Goal: Information Seeking & Learning: Learn about a topic

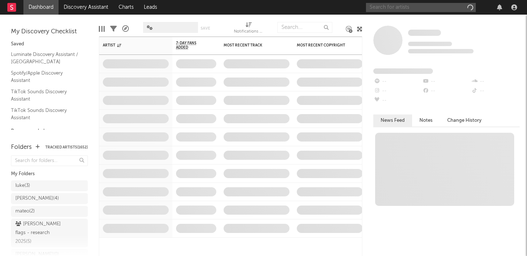
click at [408, 8] on input "text" at bounding box center [421, 7] width 110 height 9
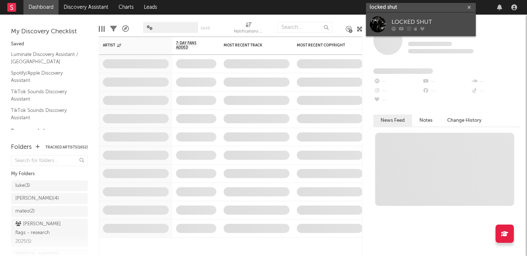
type input "locked shut"
click at [411, 18] on div "LOCKED SHUT" at bounding box center [432, 22] width 81 height 9
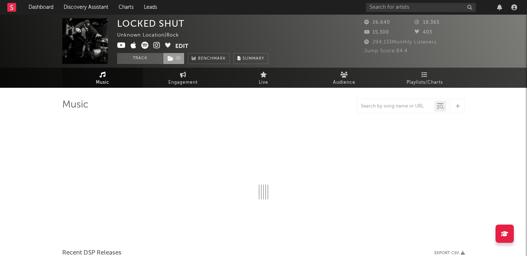
click at [181, 59] on span "( 1 )" at bounding box center [174, 58] width 22 height 11
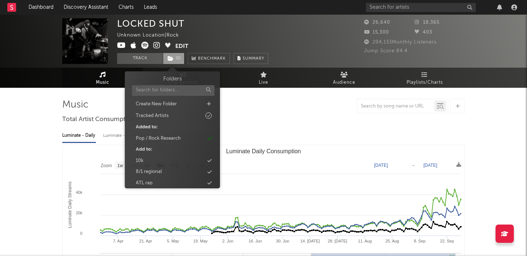
click at [181, 59] on span "( 1 )" at bounding box center [174, 58] width 22 height 11
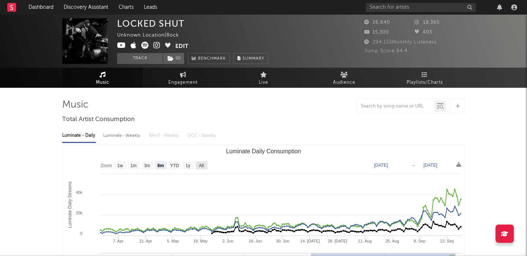
click at [200, 166] on text "All" at bounding box center [201, 165] width 5 height 5
select select "All"
type input "2024-07-09"
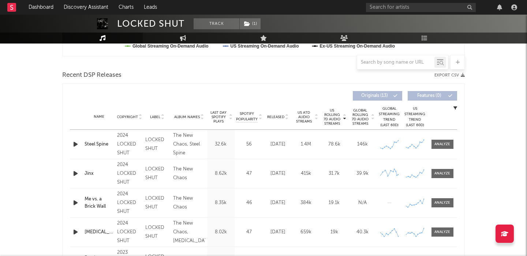
scroll to position [241, 0]
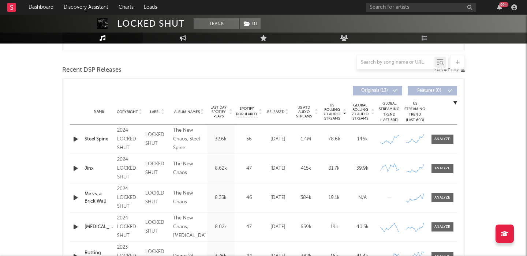
click at [74, 138] on icon "button" at bounding box center [76, 139] width 8 height 9
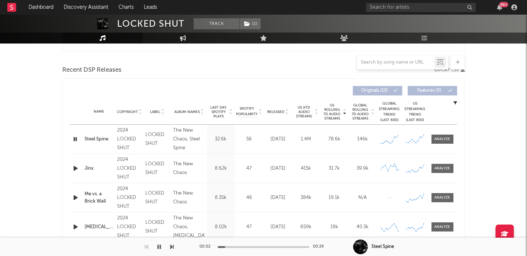
click at [300, 116] on span "US ATD Audio Streams" at bounding box center [304, 111] width 20 height 13
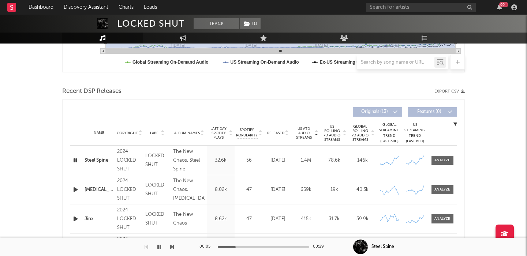
scroll to position [0, 0]
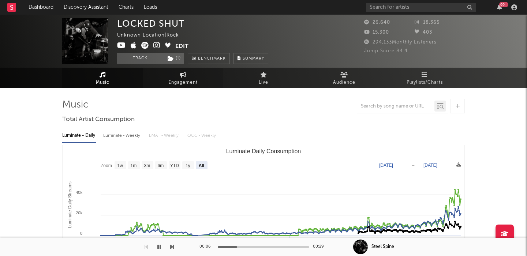
click at [177, 75] on link "Engagement" at bounding box center [183, 78] width 81 height 20
select select "1w"
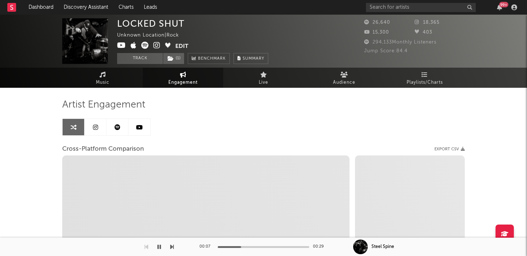
click at [156, 46] on icon at bounding box center [156, 45] width 7 height 7
click at [417, 75] on link "Playlists/Charts" at bounding box center [425, 78] width 81 height 20
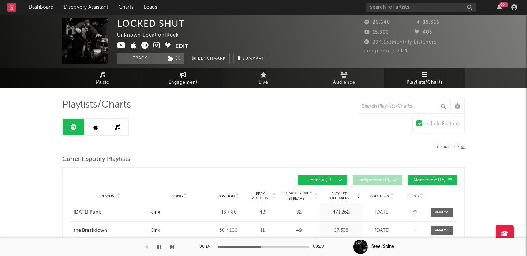
click at [167, 78] on link "Engagement" at bounding box center [183, 78] width 81 height 20
select select "1m"
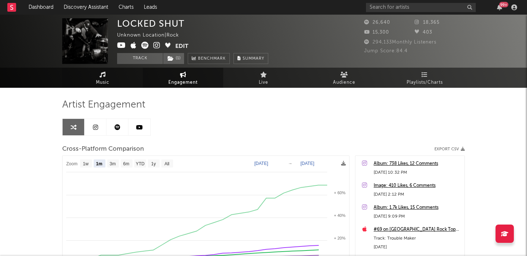
click at [95, 78] on link "Music" at bounding box center [102, 78] width 81 height 20
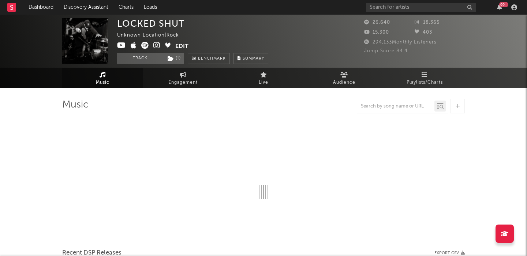
select select "6m"
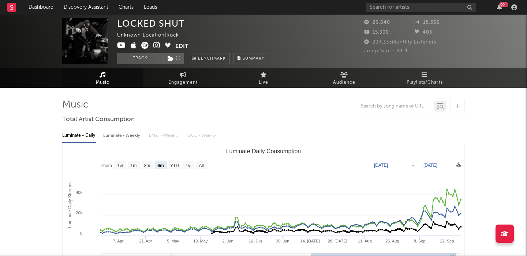
click at [388, 12] on div "99 +" at bounding box center [443, 7] width 154 height 15
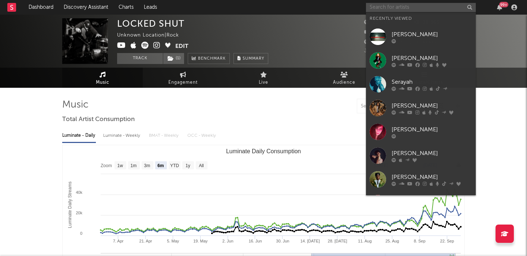
click at [387, 10] on input "text" at bounding box center [421, 7] width 110 height 9
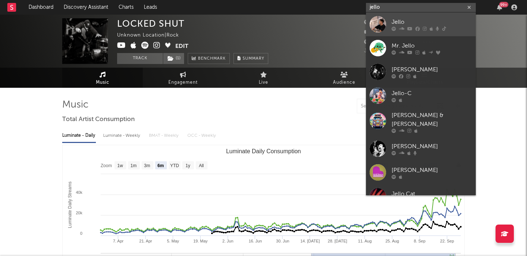
type input "jello"
click at [394, 21] on div "Jello" at bounding box center [432, 22] width 81 height 9
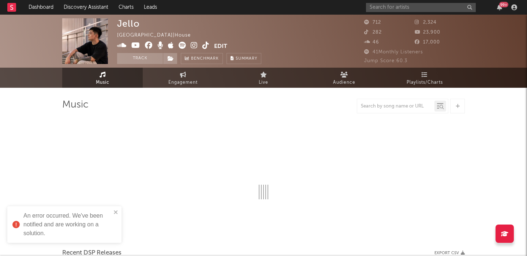
select select "1w"
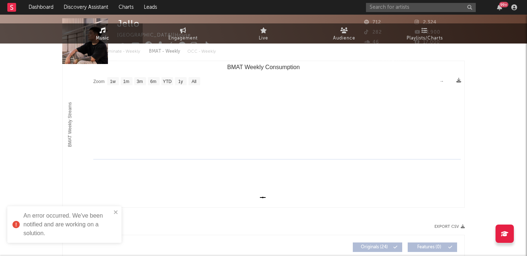
scroll to position [228, 0]
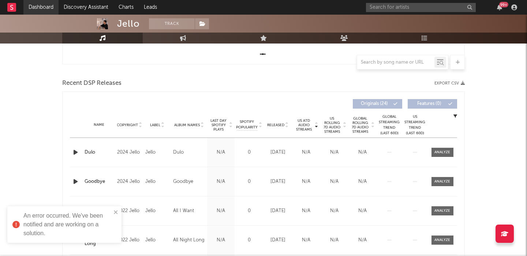
click at [39, 4] on link "Dashboard" at bounding box center [40, 7] width 35 height 15
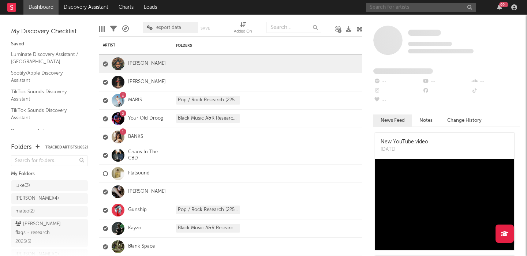
click at [381, 8] on input "text" at bounding box center [421, 7] width 110 height 9
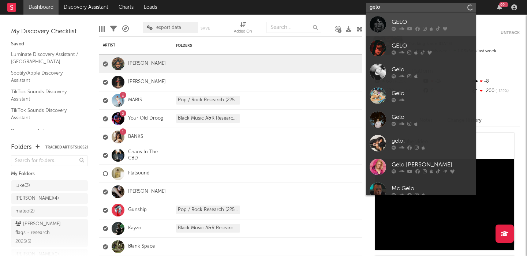
type input "gelo"
click at [406, 15] on link "GELO" at bounding box center [421, 24] width 110 height 24
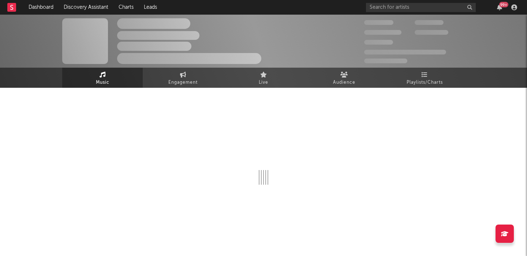
select select "6m"
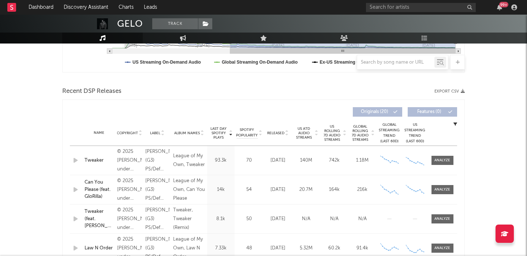
scroll to position [225, 0]
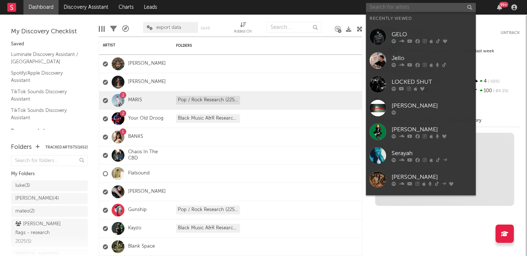
click at [379, 4] on input "text" at bounding box center [421, 7] width 110 height 9
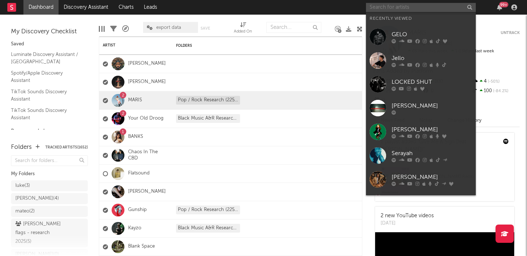
paste input "https://open.spotify.com/track/7HDq8aEtkBeZq7gfzYjW28?si=cace117bbe644157"
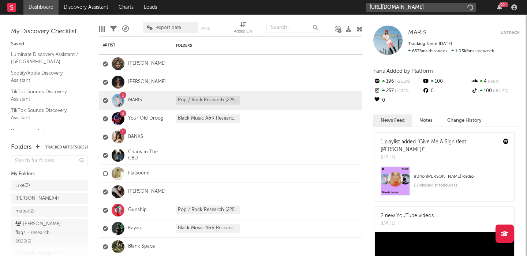
scroll to position [0, 99]
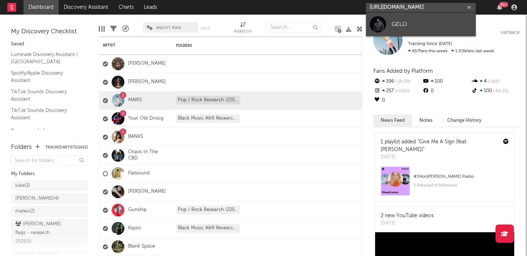
type input "https://open.spotify.com/track/7HDq8aEtkBeZq7gfzYjW28?si=cace117bbe644157"
click at [393, 27] on div "GELO" at bounding box center [432, 24] width 81 height 9
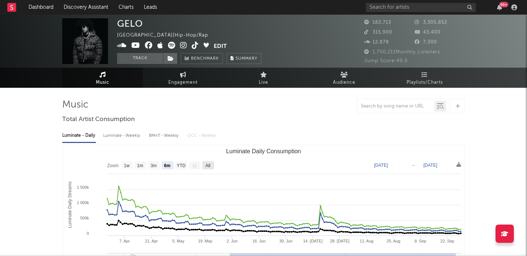
click at [208, 165] on text "All" at bounding box center [207, 165] width 5 height 5
select select "All"
type input "2024-12-23"
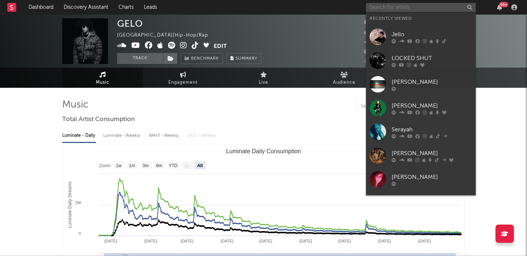
click at [414, 5] on input "text" at bounding box center [421, 7] width 110 height 9
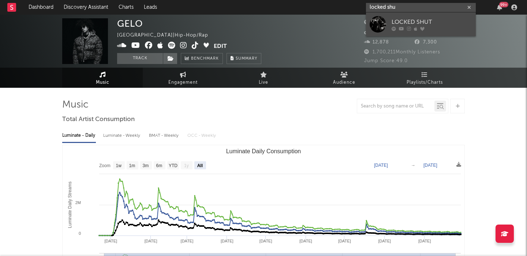
type input "locked shu"
click at [416, 26] on div "LOCKED SHUT" at bounding box center [432, 22] width 81 height 9
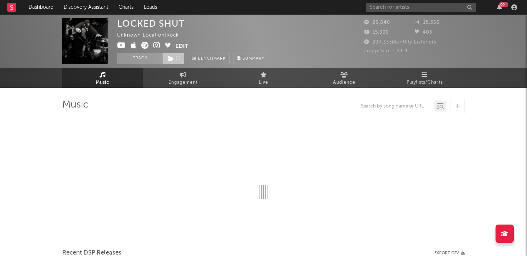
click at [177, 63] on span "( 1 )" at bounding box center [174, 58] width 22 height 11
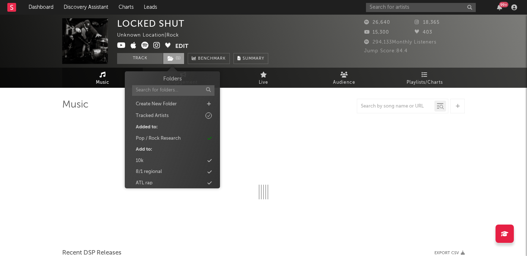
click at [176, 59] on span "( 1 )" at bounding box center [174, 58] width 22 height 11
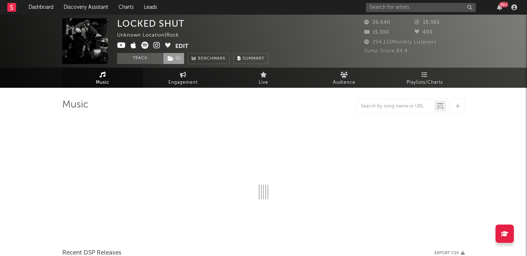
select select "6m"
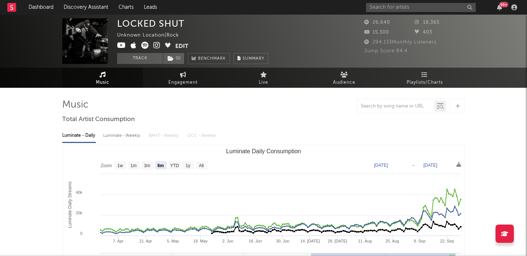
click at [152, 21] on div "LOCKED SHUT" at bounding box center [150, 23] width 67 height 11
copy div "LOCKED SHUT"
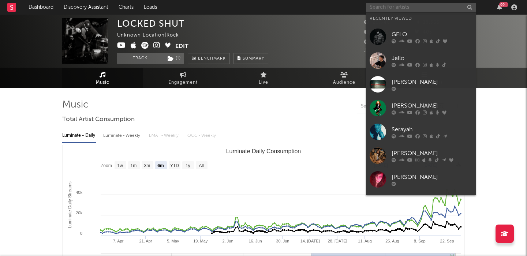
click at [399, 7] on input "text" at bounding box center [421, 7] width 110 height 9
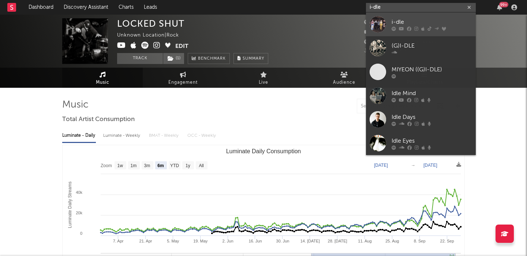
type input "i-dle"
click at [415, 21] on div "i-dle" at bounding box center [432, 22] width 81 height 9
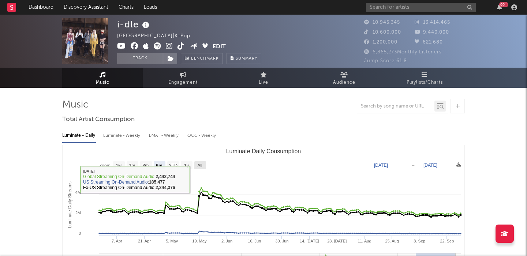
click at [201, 166] on text "All" at bounding box center [199, 165] width 5 height 5
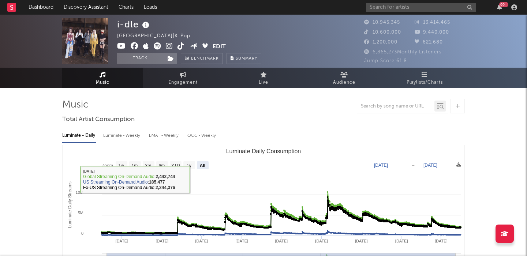
select select "All"
type input "[DATE]"
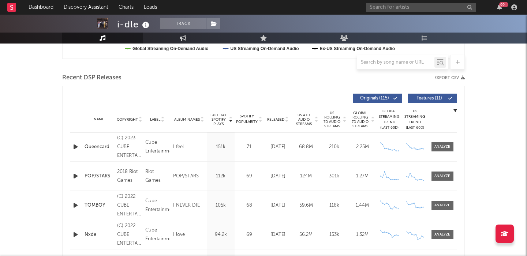
scroll to position [234, 0]
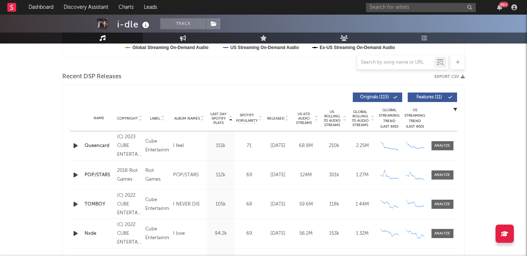
click at [424, 97] on span "Features ( 11 )" at bounding box center [430, 97] width 34 height 4
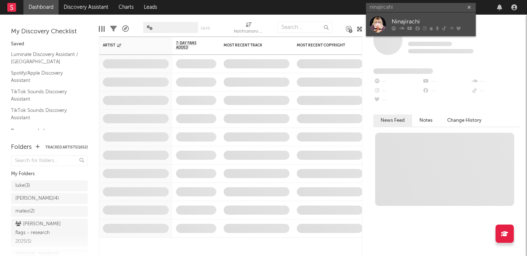
type input "ninajircahi"
click at [437, 31] on link "Ninajirachi" at bounding box center [421, 24] width 110 height 24
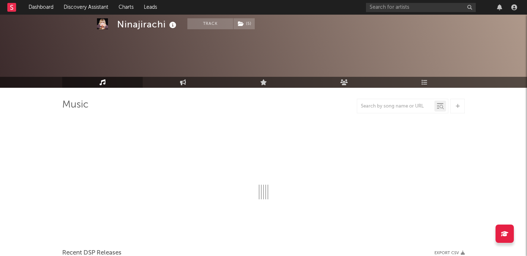
scroll to position [48, 0]
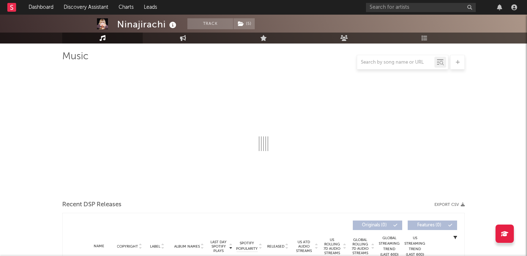
select select "6m"
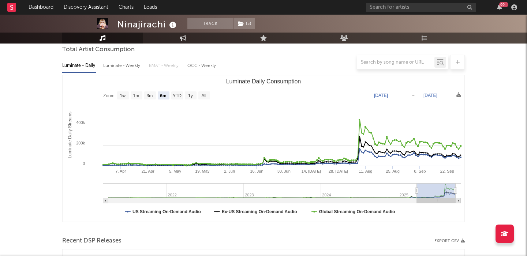
scroll to position [267, 0]
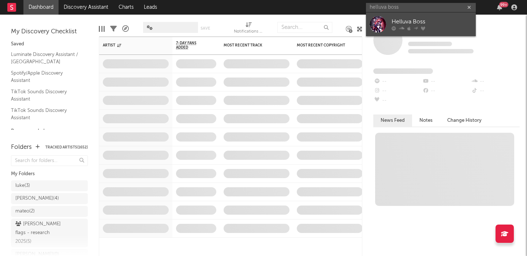
type input "helluva boss"
click at [432, 27] on div at bounding box center [432, 28] width 81 height 4
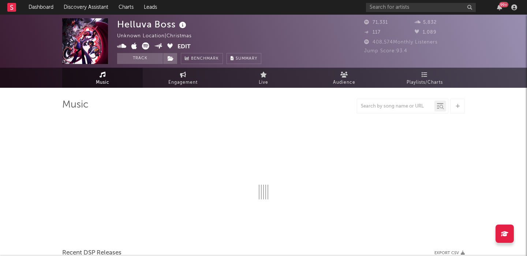
select select "6m"
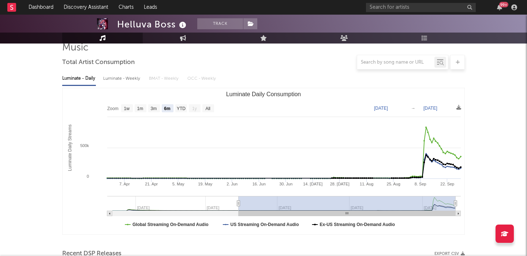
scroll to position [57, 0]
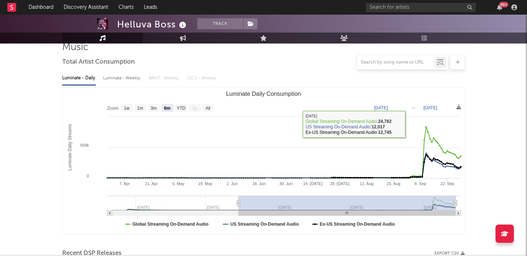
click at [125, 78] on div "Luminate - Weekly" at bounding box center [122, 78] width 38 height 12
select select "1w"
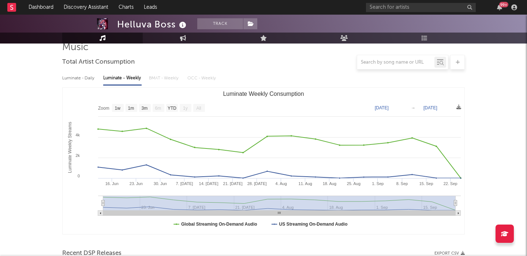
click at [77, 80] on div "Luminate - Daily" at bounding box center [79, 78] width 34 height 12
select select "6m"
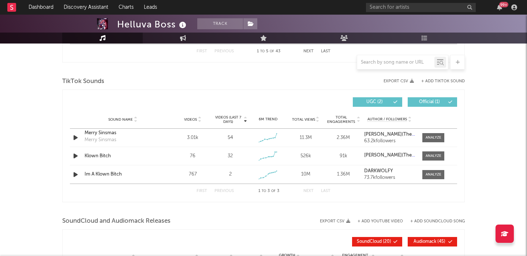
scroll to position [511, 0]
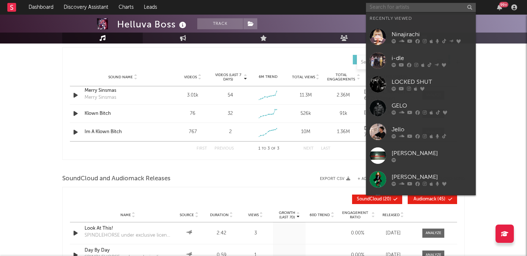
click at [397, 11] on input "text" at bounding box center [421, 7] width 110 height 9
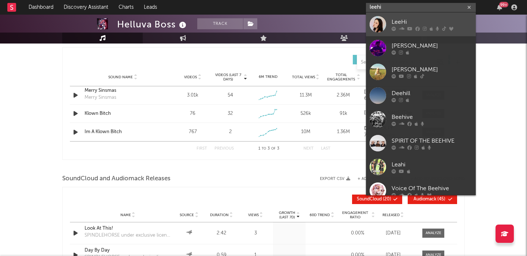
type input "leehi"
click at [421, 26] on div "LeeHi" at bounding box center [432, 22] width 81 height 9
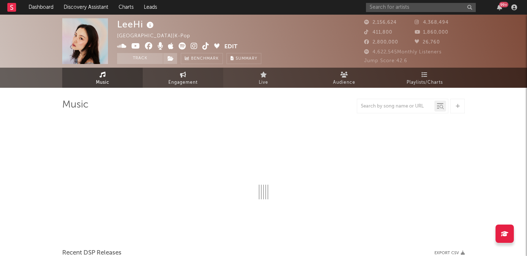
click at [190, 76] on link "Engagement" at bounding box center [183, 78] width 81 height 20
select select "1w"
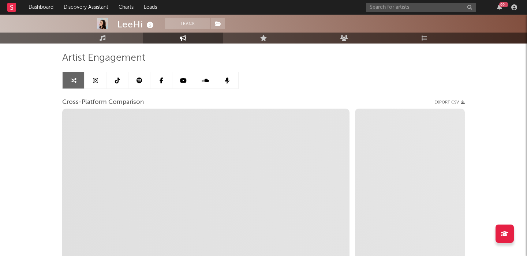
scroll to position [42, 0]
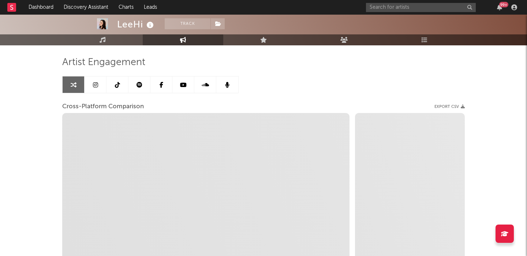
click at [92, 79] on link at bounding box center [96, 85] width 22 height 16
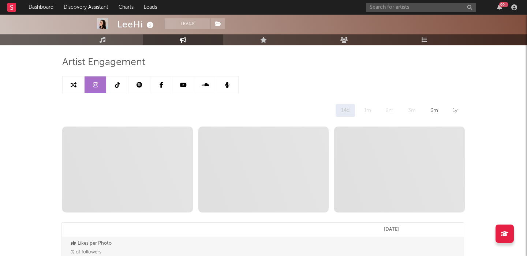
click at [73, 89] on link at bounding box center [74, 85] width 22 height 16
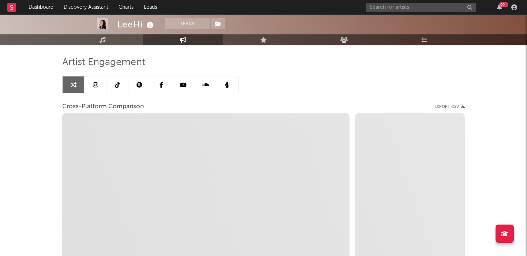
select select "1w"
select select "1m"
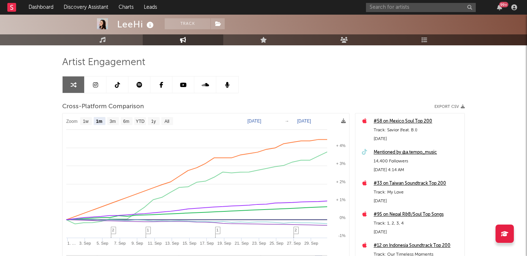
click at [92, 88] on link at bounding box center [96, 85] width 22 height 16
select select "6m"
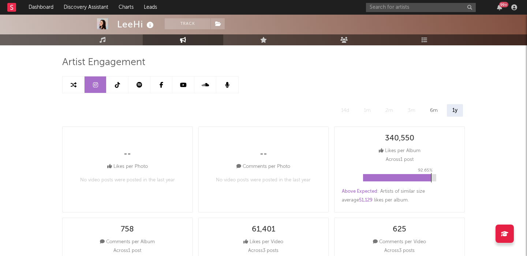
scroll to position [51, 0]
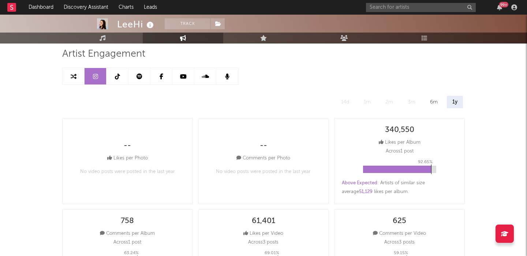
click at [430, 104] on div "6m" at bounding box center [434, 102] width 19 height 12
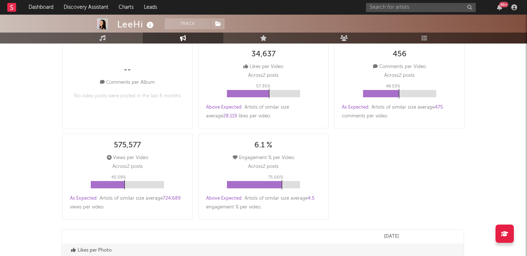
scroll to position [0, 0]
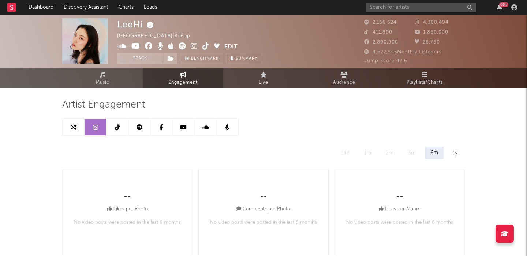
click at [194, 44] on icon at bounding box center [194, 45] width 7 height 7
click at [207, 46] on icon at bounding box center [206, 45] width 7 height 7
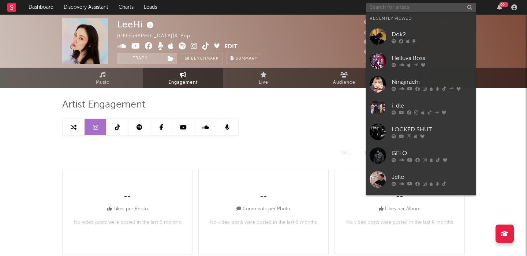
click at [384, 5] on input "text" at bounding box center [421, 7] width 110 height 9
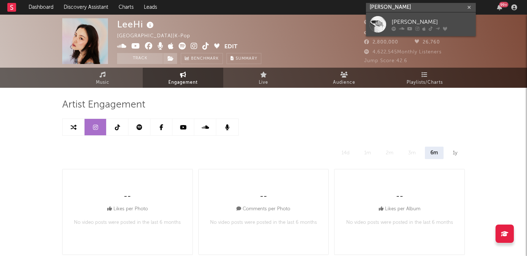
type input "nate sib"
click at [403, 21] on div "nate sib" at bounding box center [432, 22] width 81 height 9
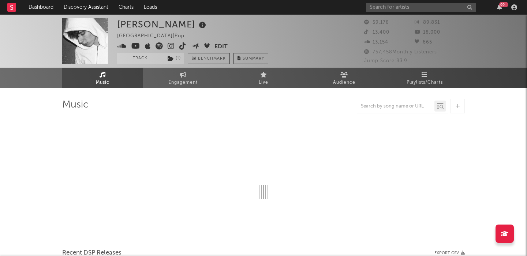
select select "6m"
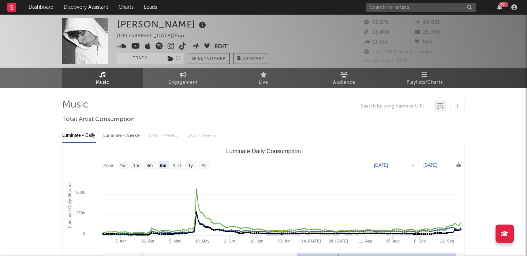
click at [122, 140] on div "Luminate - Weekly" at bounding box center [122, 136] width 38 height 12
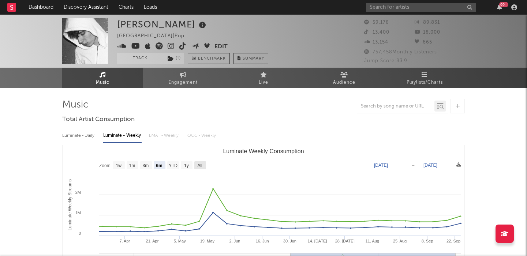
click at [202, 163] on text "All" at bounding box center [199, 165] width 5 height 5
select select "All"
type input "2024-08-29"
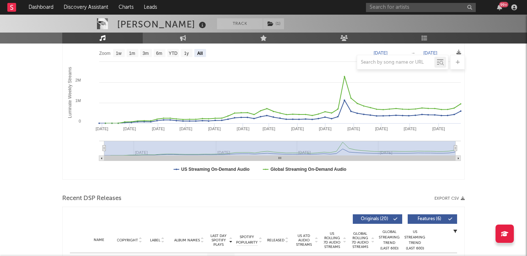
scroll to position [224, 0]
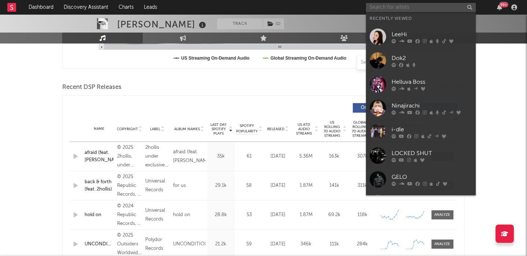
click at [385, 10] on input "text" at bounding box center [421, 7] width 110 height 9
paste input "The Hellp"
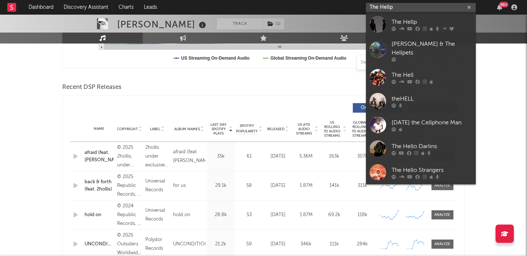
type input "The Hellp"
click at [411, 25] on div "The Hellp" at bounding box center [432, 22] width 81 height 9
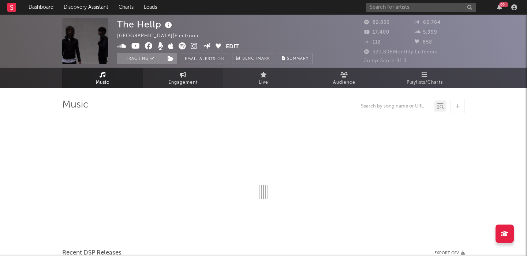
click at [189, 72] on link "Engagement" at bounding box center [183, 78] width 81 height 20
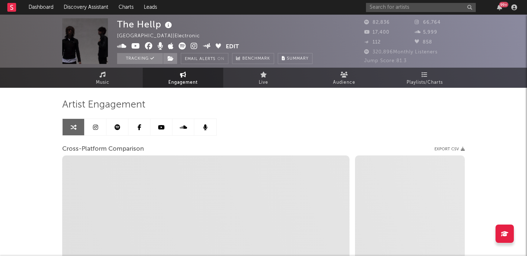
select select "1w"
click at [195, 45] on icon at bounding box center [194, 45] width 7 height 7
select select "1m"
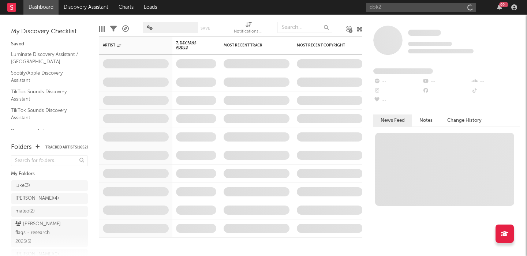
type input "dok2"
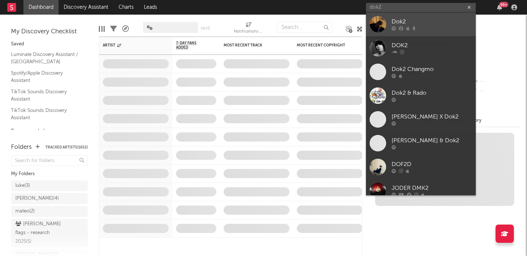
click at [404, 15] on link "Dok2" at bounding box center [421, 24] width 110 height 24
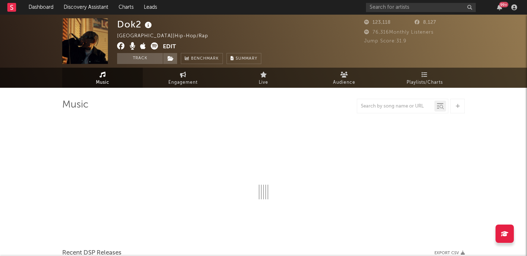
select select "6m"
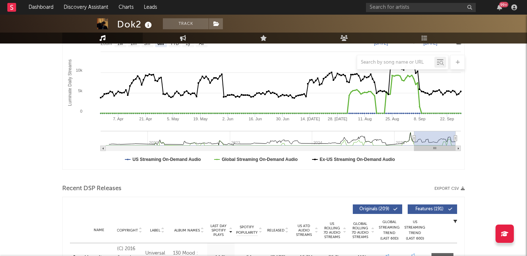
scroll to position [218, 0]
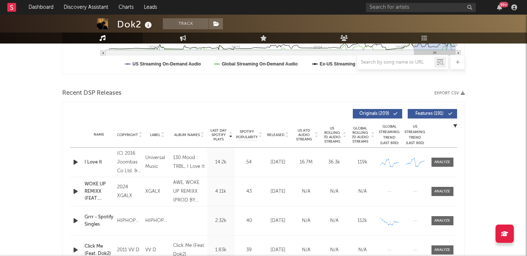
click at [284, 135] on span "Released" at bounding box center [275, 135] width 17 height 4
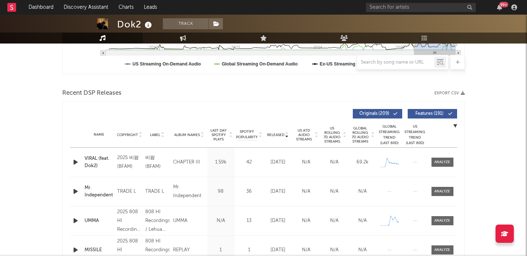
click at [434, 112] on span "Features ( 191 )" at bounding box center [430, 114] width 34 height 4
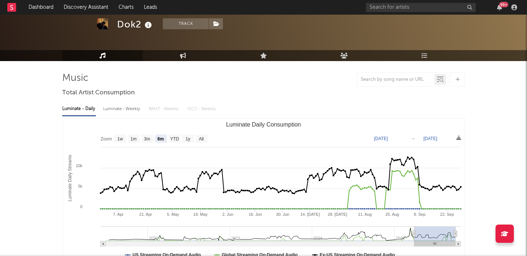
scroll to position [0, 0]
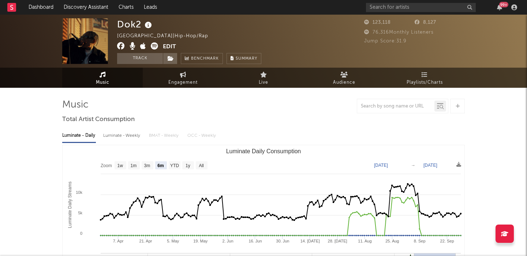
click at [140, 138] on div "Luminate - Weekly" at bounding box center [122, 136] width 38 height 12
select select "6m"
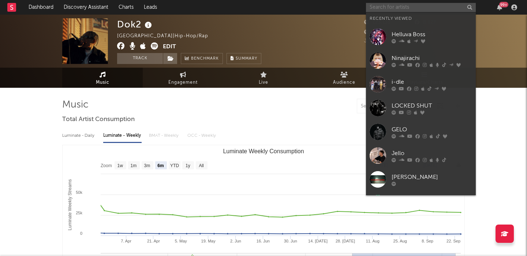
click at [377, 6] on input "text" at bounding box center [421, 7] width 110 height 9
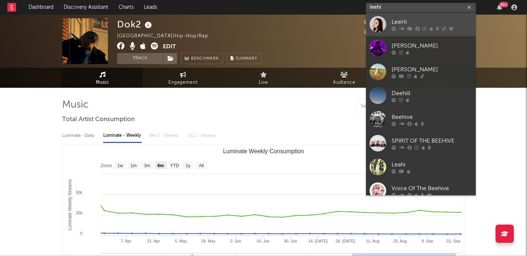
type input "leehi"
click at [427, 22] on div "LeeHi" at bounding box center [432, 22] width 81 height 9
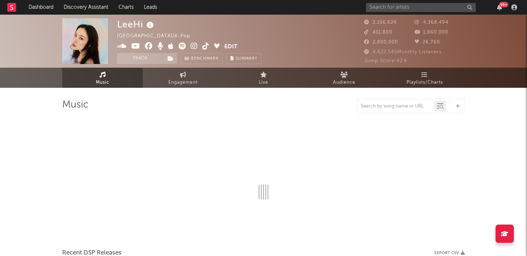
select select "6m"
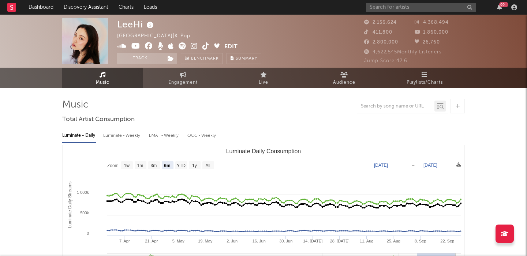
click at [129, 130] on div "Luminate - Weekly" at bounding box center [122, 136] width 38 height 12
click at [130, 133] on div "Luminate - Weekly" at bounding box center [122, 136] width 38 height 12
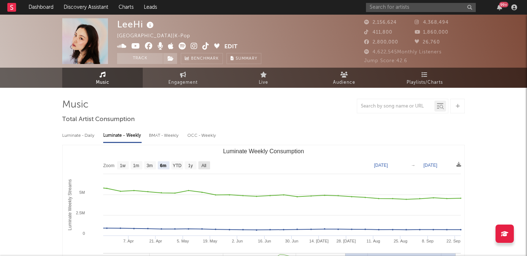
click at [205, 167] on text "All" at bounding box center [203, 165] width 5 height 5
select select "All"
type input "[DATE]"
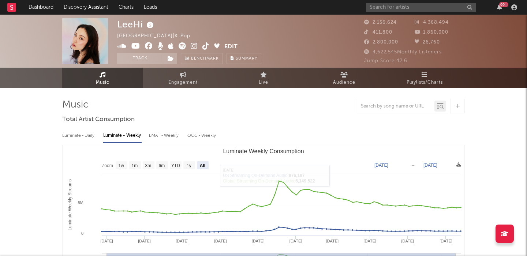
click at [85, 130] on div "Luminate - Daily" at bounding box center [79, 136] width 34 height 12
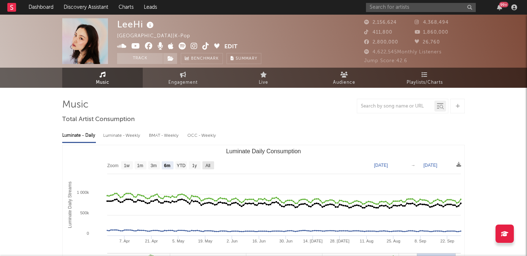
click at [208, 165] on text "All" at bounding box center [207, 165] width 5 height 5
select select "All"
type input "[DATE]"
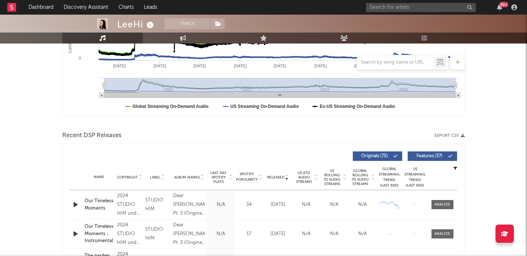
scroll to position [206, 0]
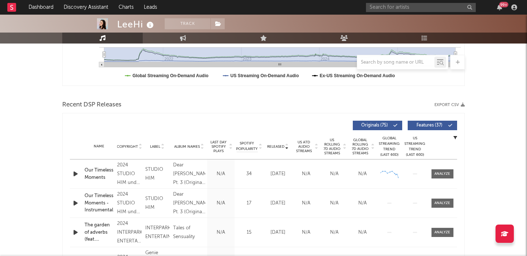
click at [419, 125] on span "Features ( 37 )" at bounding box center [430, 125] width 34 height 4
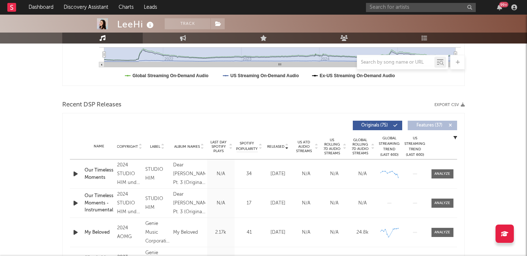
click at [339, 142] on span "US Rolling 7D Audio Streams" at bounding box center [332, 147] width 20 height 18
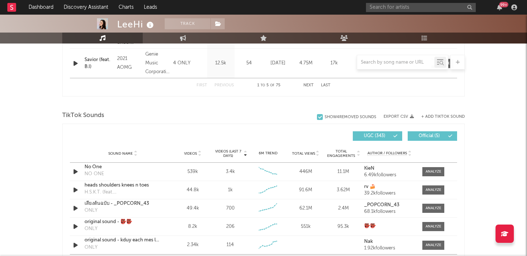
scroll to position [444, 0]
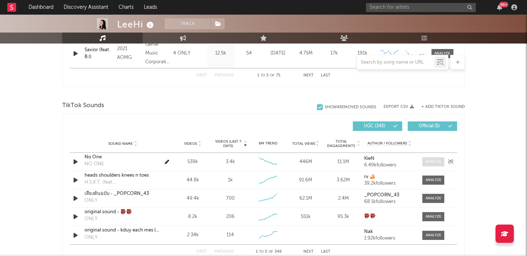
click at [435, 166] on span at bounding box center [434, 161] width 22 height 9
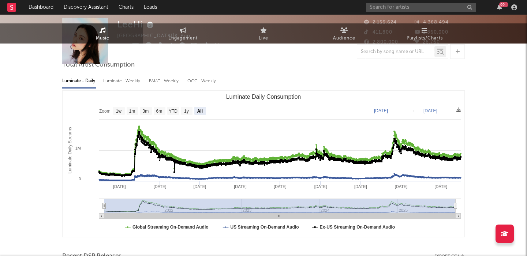
scroll to position [0, 0]
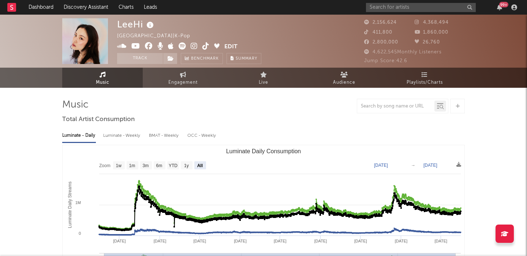
select select "6m"
click at [131, 134] on div "Luminate - Weekly" at bounding box center [122, 136] width 38 height 12
select select "6m"
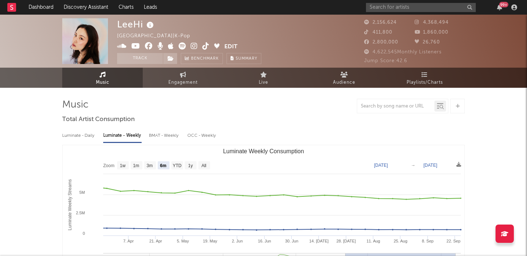
click at [85, 135] on div "Luminate - Daily" at bounding box center [79, 136] width 34 height 12
select select "6m"
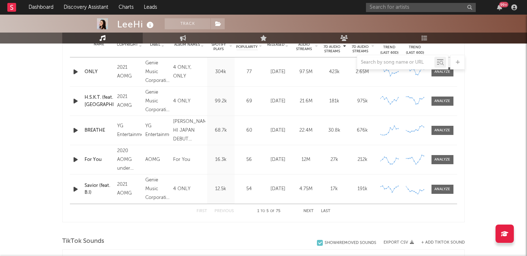
scroll to position [310, 0]
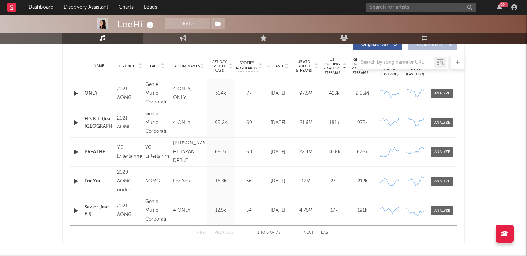
click at [283, 66] on div at bounding box center [263, 62] width 403 height 15
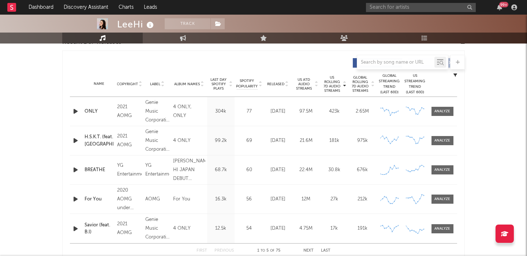
scroll to position [266, 0]
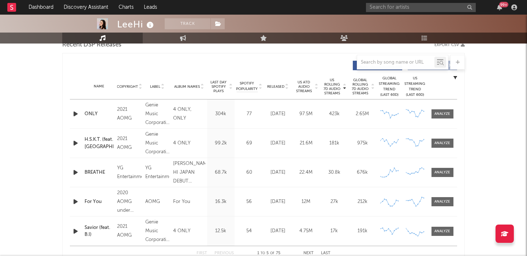
click at [279, 85] on span "Released" at bounding box center [275, 87] width 17 height 4
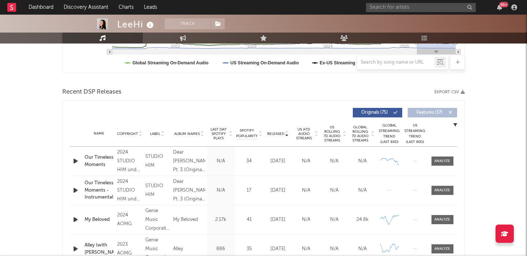
scroll to position [201, 0]
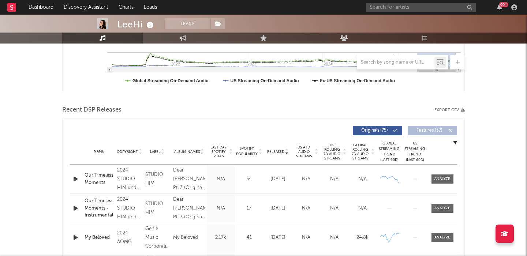
click at [335, 154] on span "US Rolling 7D Audio Streams" at bounding box center [332, 152] width 20 height 18
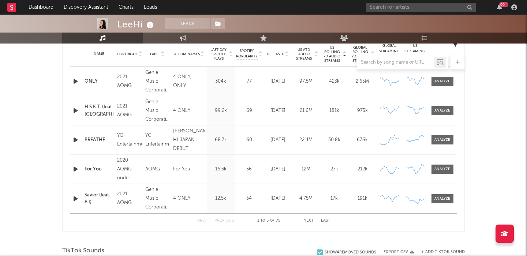
scroll to position [302, 0]
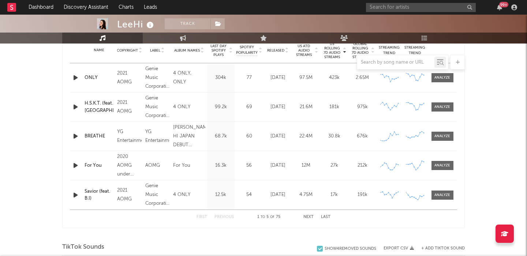
click at [309, 217] on button "Next" at bounding box center [309, 217] width 10 height 4
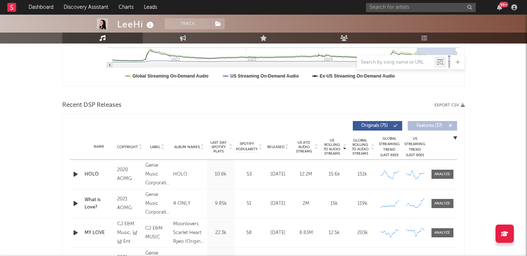
scroll to position [207, 0]
click at [278, 145] on span "Released" at bounding box center [275, 146] width 17 height 4
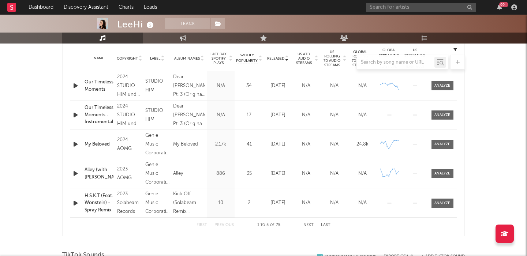
scroll to position [295, 0]
click at [310, 223] on button "Next" at bounding box center [309, 225] width 10 height 4
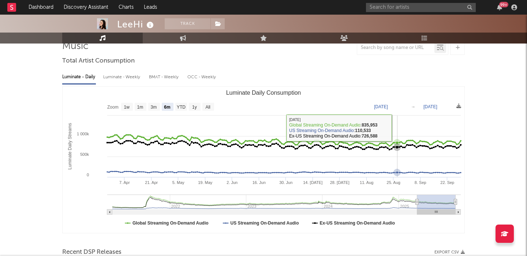
scroll to position [0, 0]
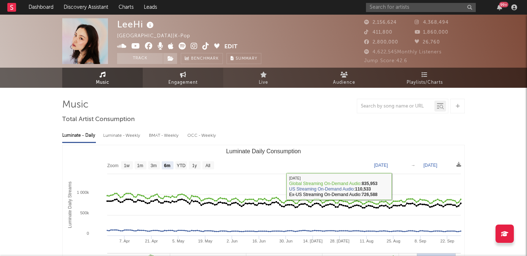
click at [176, 78] on span "Engagement" at bounding box center [182, 82] width 29 height 9
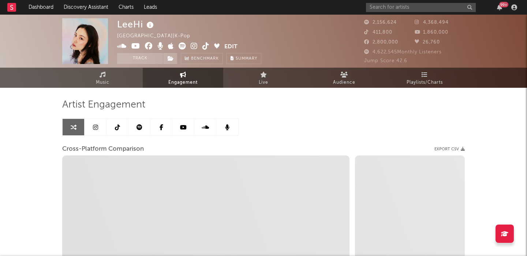
select select "1w"
select select "1m"
